Goal: Understand process/instructions: Learn how to perform a task or action

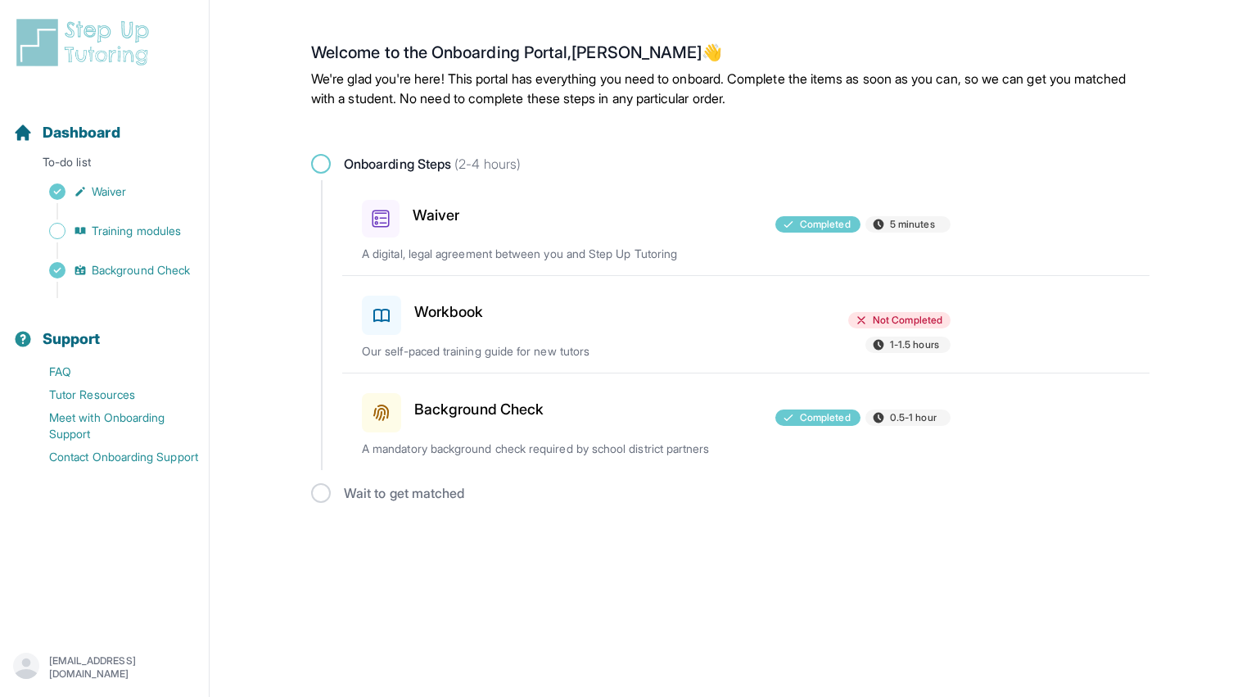
click at [647, 341] on div "Workbook Not Completed 1-1.5 hours Our self-paced training guide for new tutors" at bounding box center [755, 324] width 787 height 97
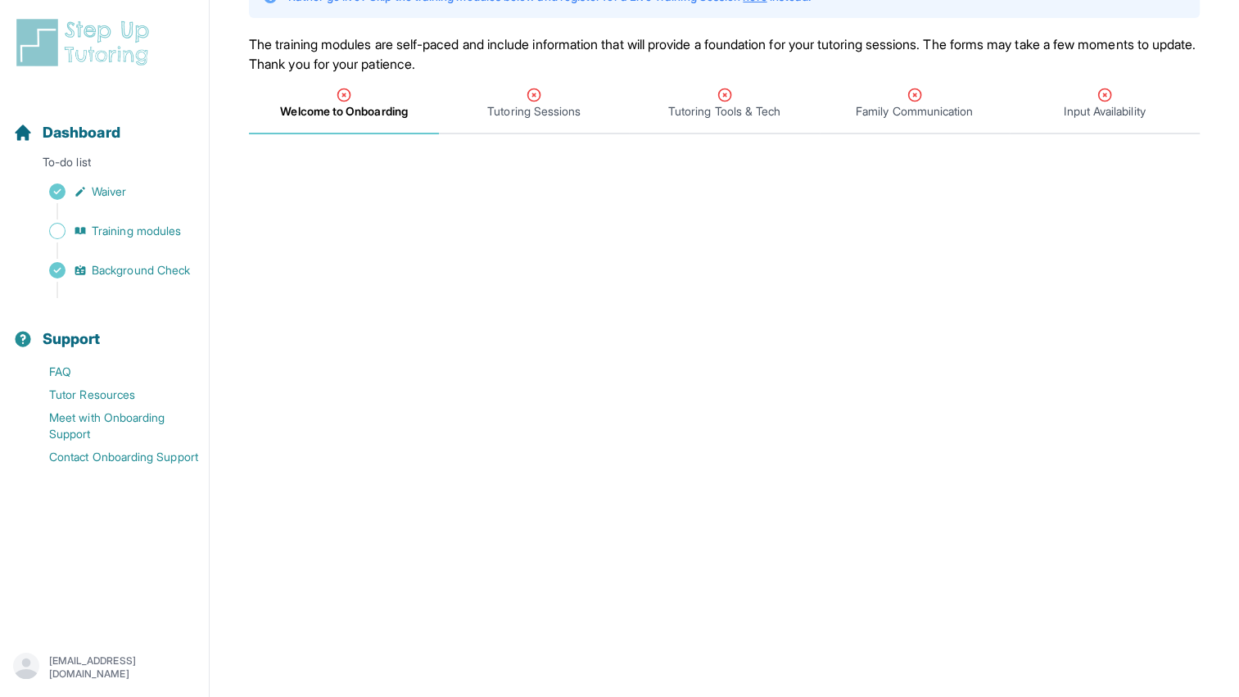
scroll to position [138, 0]
click at [572, 118] on span "Tutoring Sessions" at bounding box center [533, 113] width 93 height 16
click at [413, 112] on div "Welcome to Onboarding" at bounding box center [343, 104] width 183 height 33
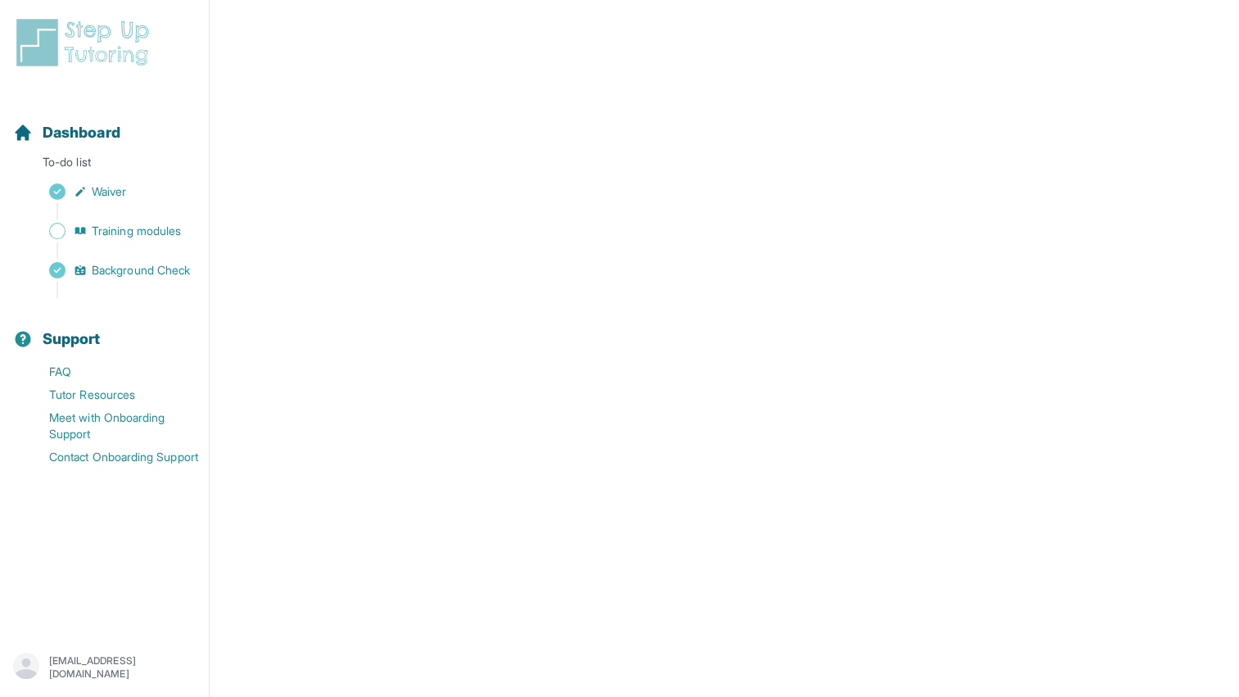
scroll to position [0, 0]
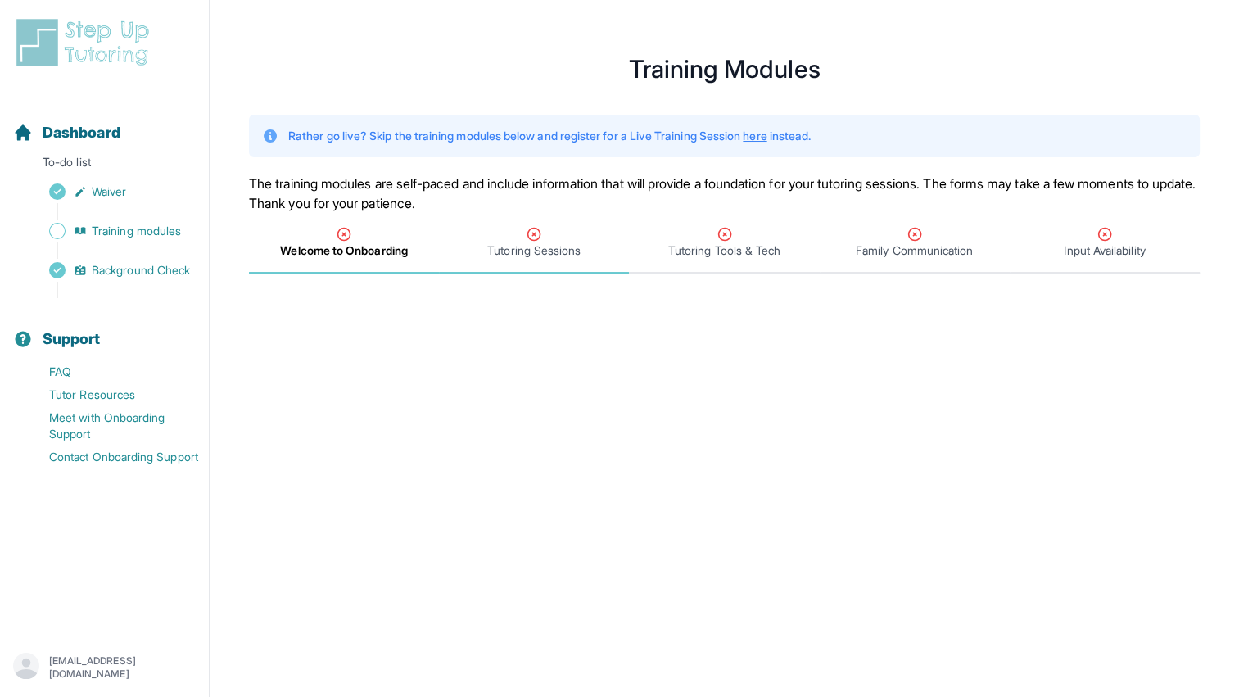
click at [540, 229] on icon "Tabs" at bounding box center [534, 234] width 16 height 16
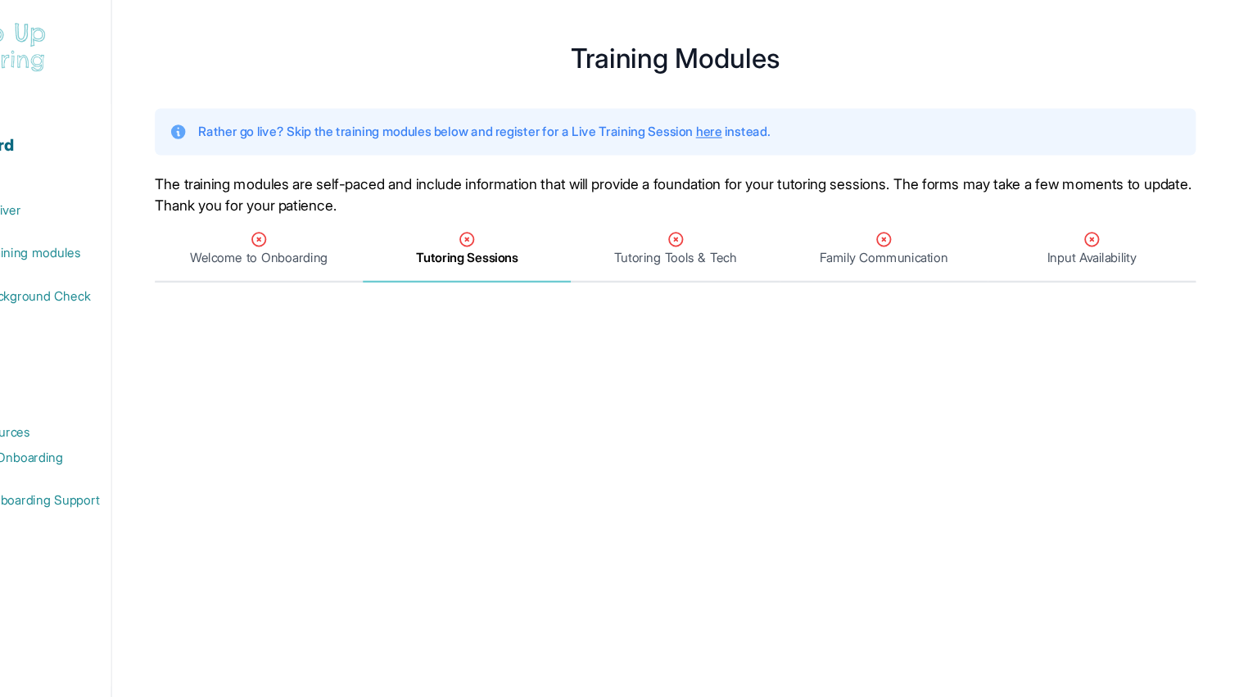
scroll to position [11, 0]
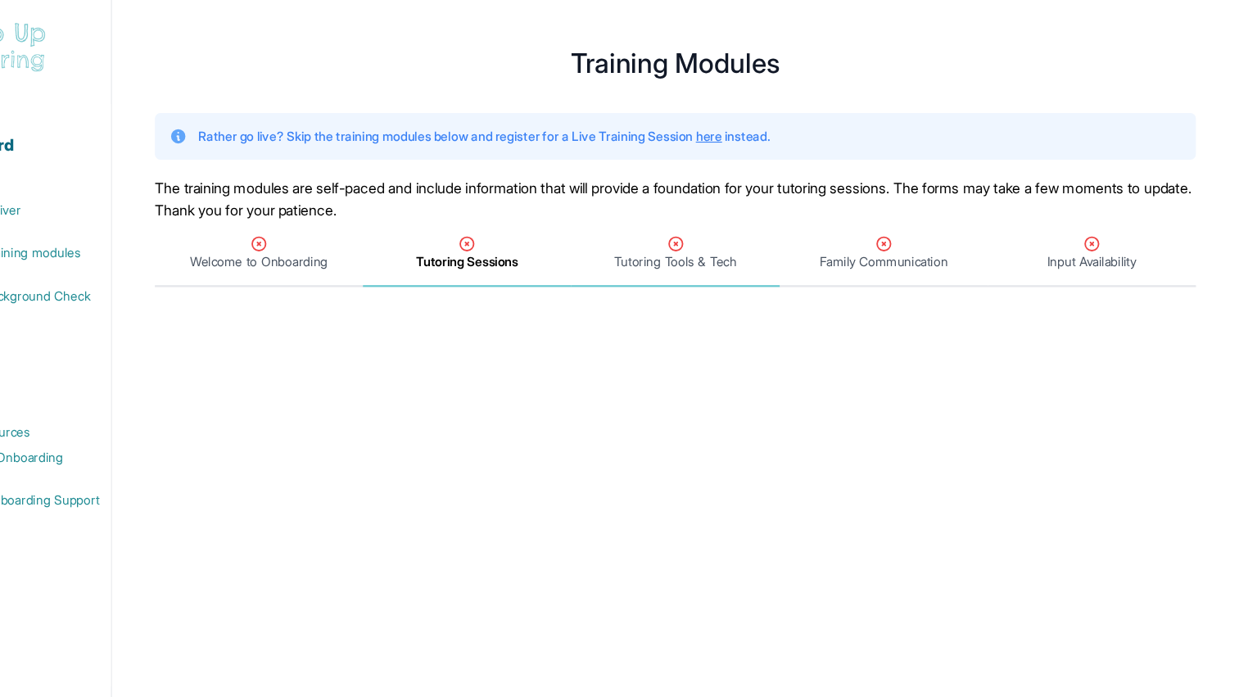
click at [684, 215] on div "Tutoring Tools & Tech" at bounding box center [723, 230] width 183 height 33
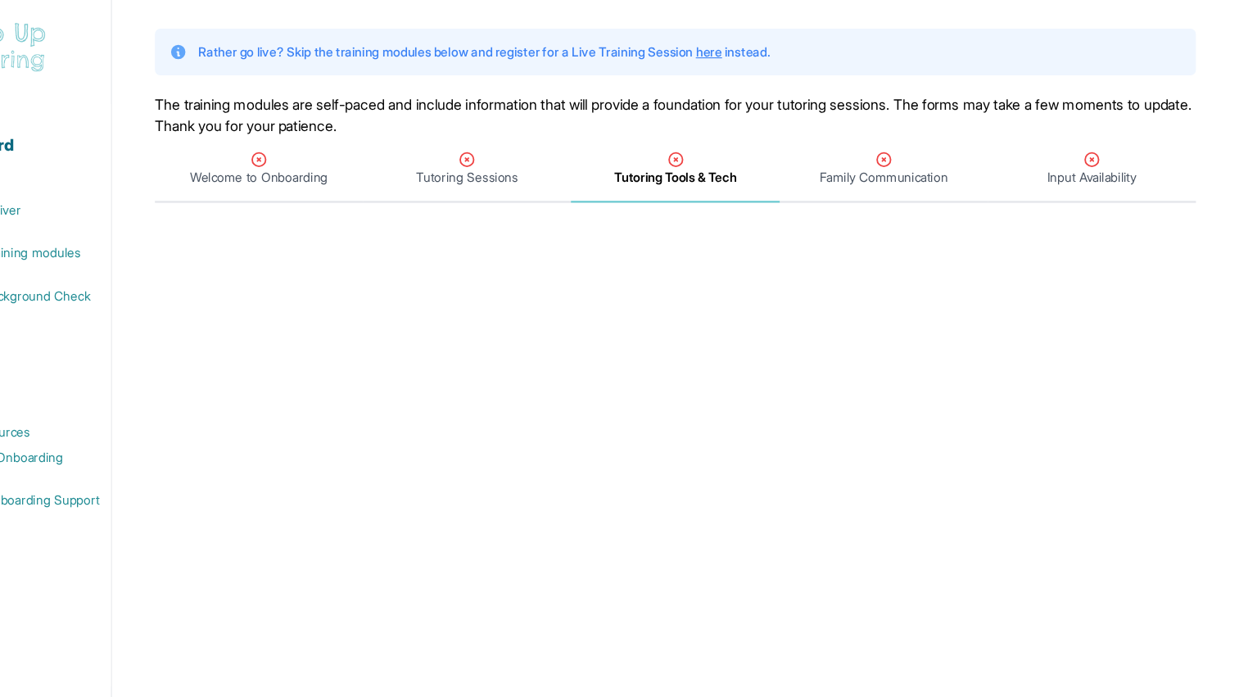
scroll to position [0, 0]
